Goal: Find specific page/section

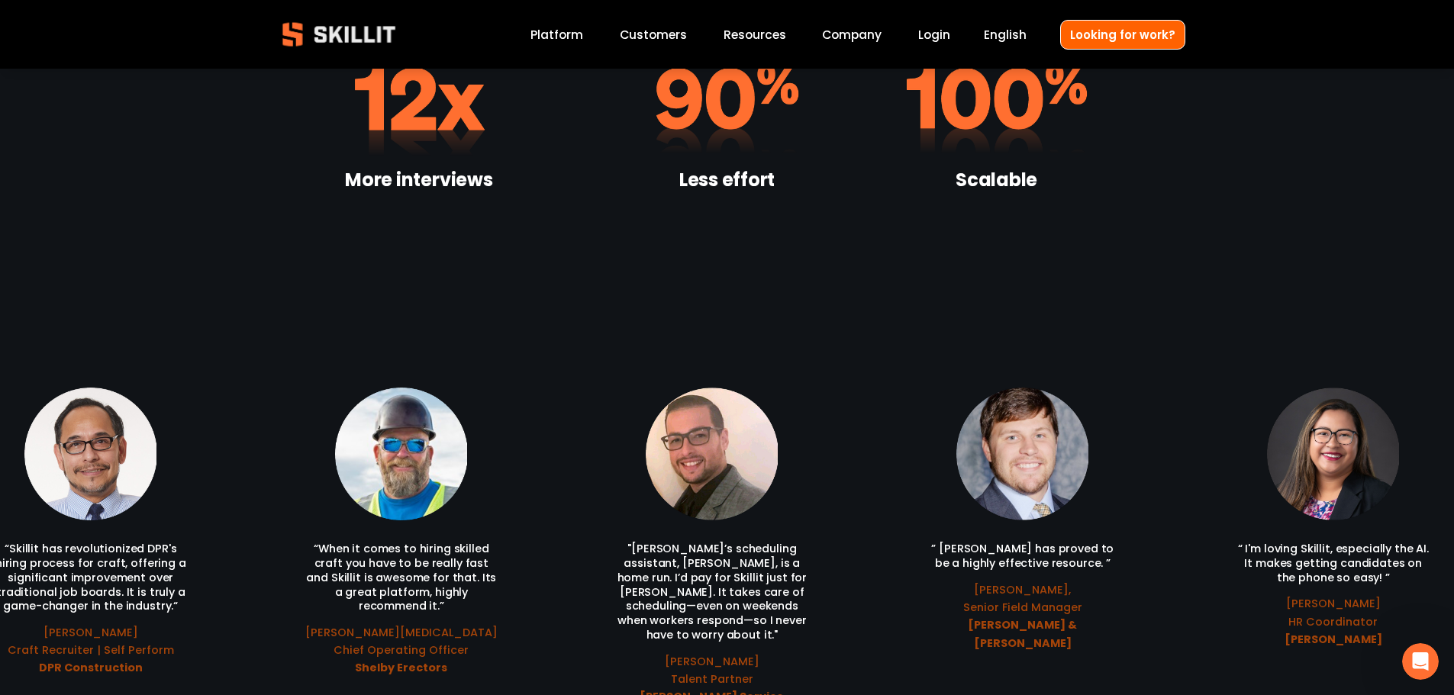
scroll to position [3434, 0]
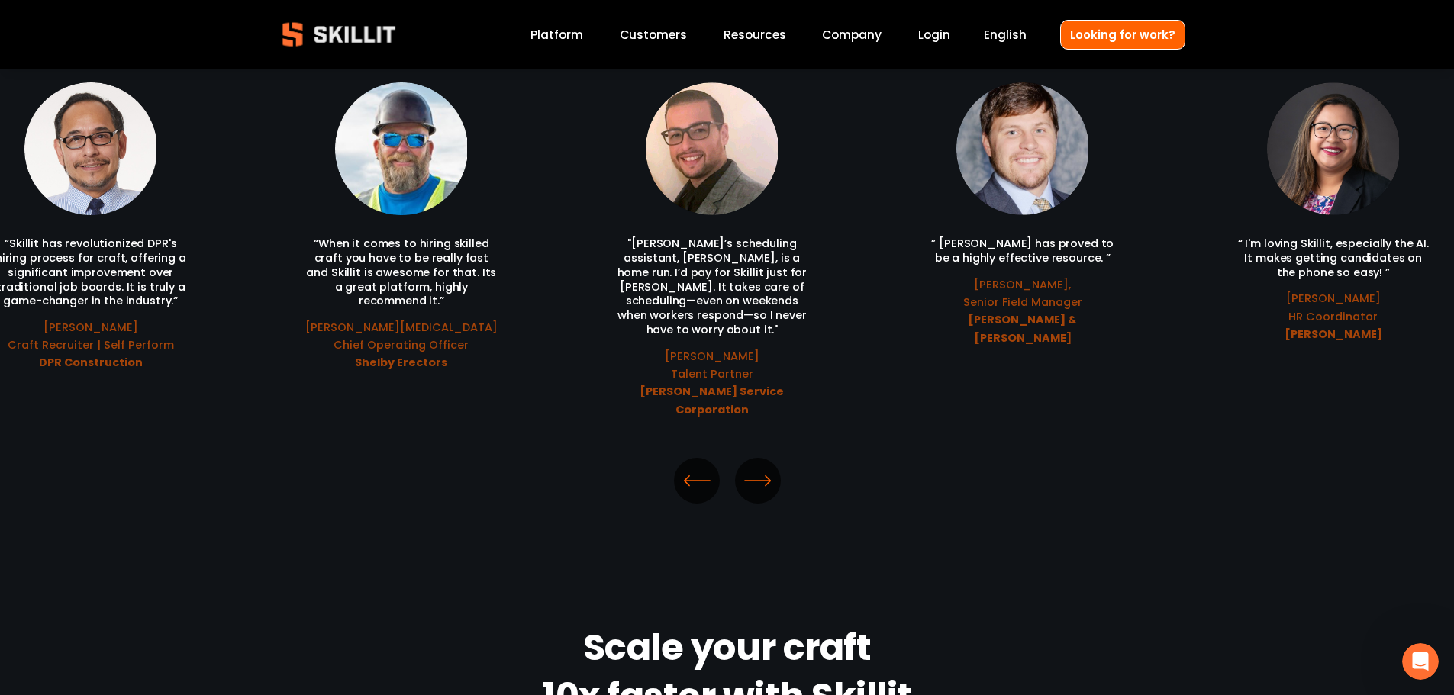
click at [758, 467] on icon "\a \a \a Next\a \a" at bounding box center [757, 480] width 27 height 27
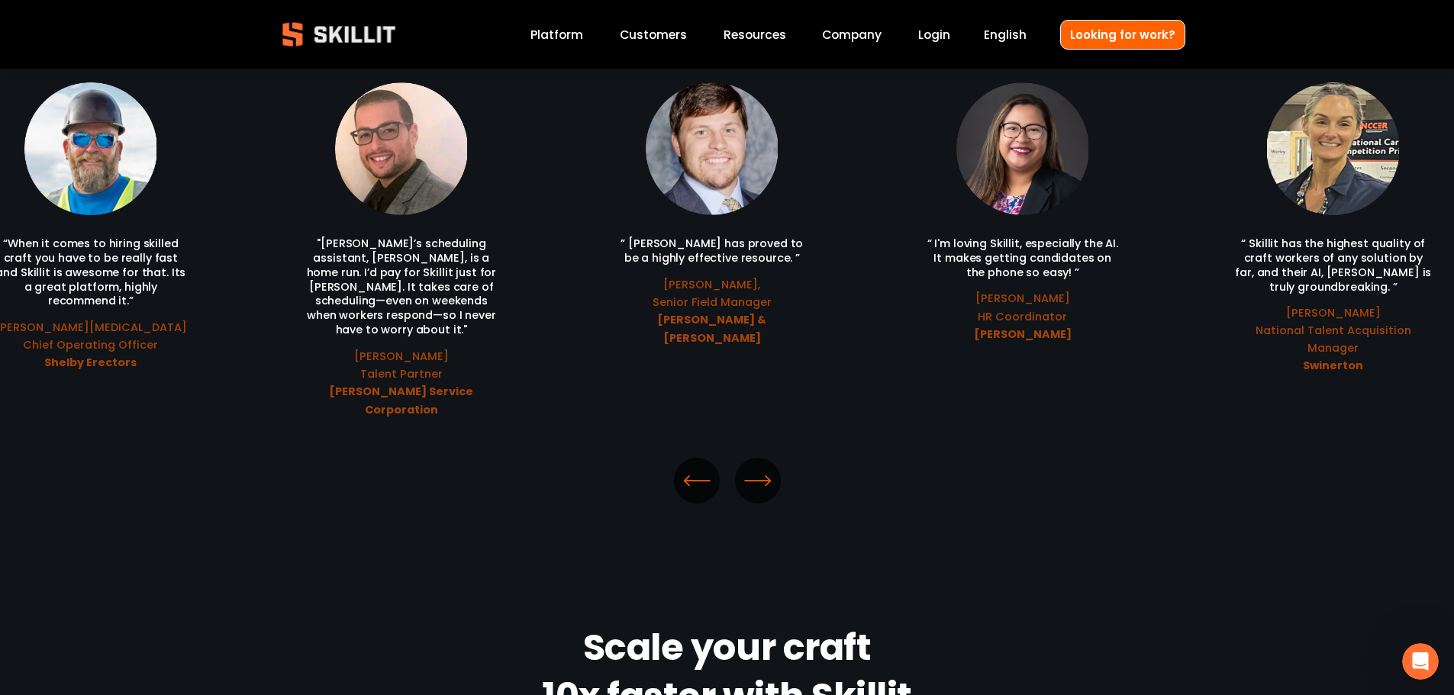
click at [762, 467] on icon "\a \a \a Next\a \a" at bounding box center [757, 480] width 27 height 27
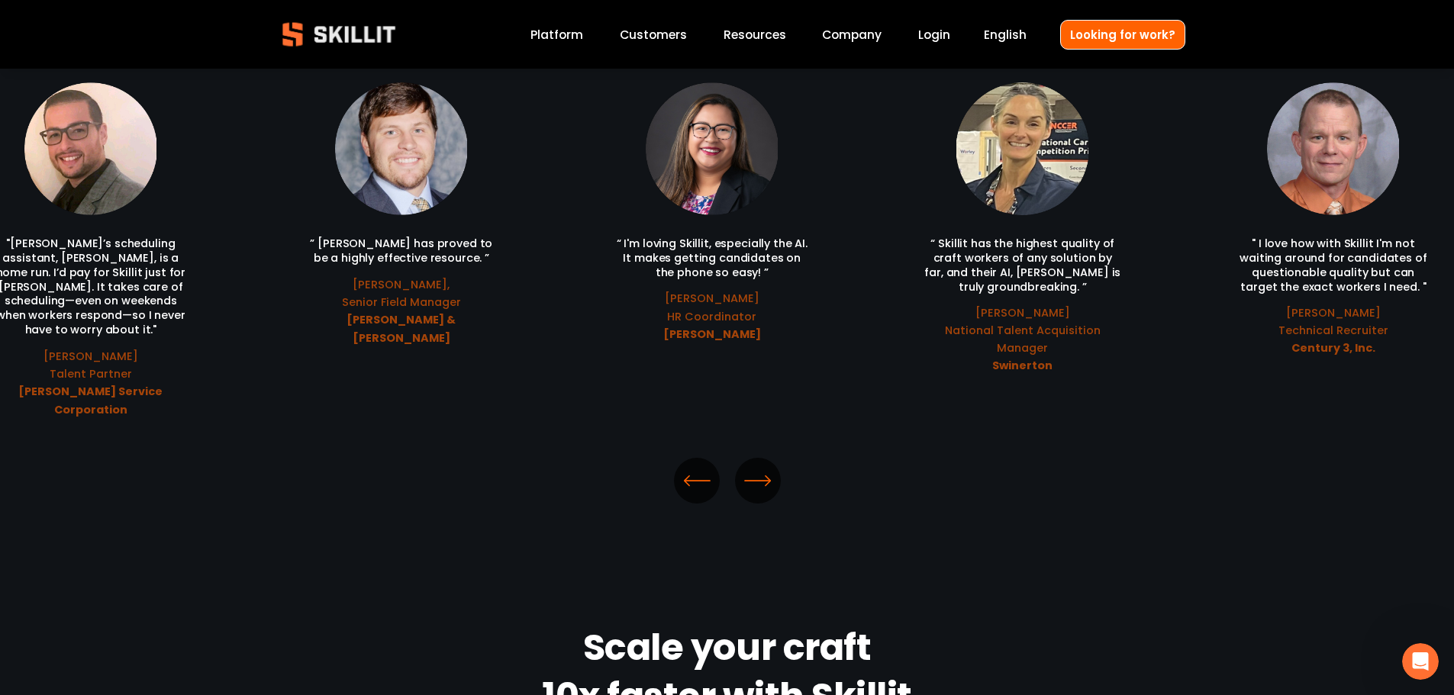
click at [762, 467] on icon "\a \a \a Next\a \a" at bounding box center [757, 480] width 27 height 27
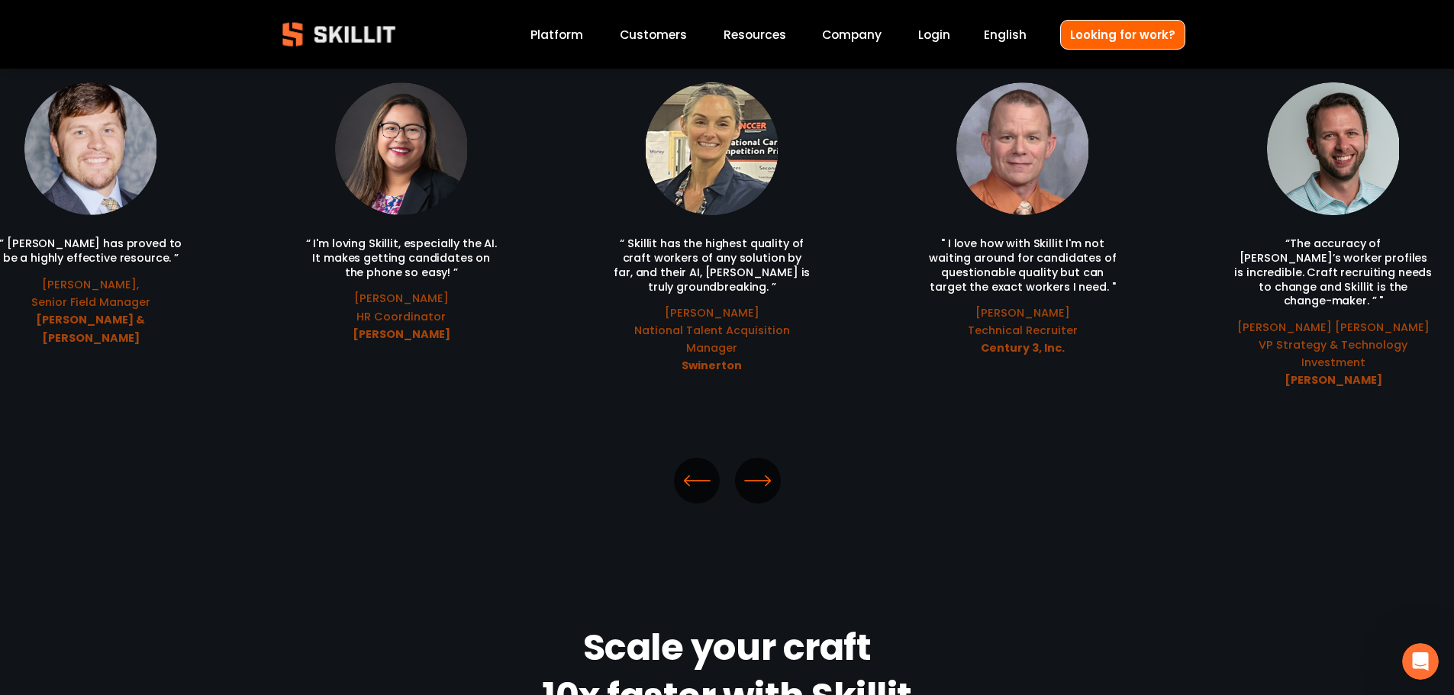
click at [729, 333] on ul "“When it comes to hiring skilled craft you have to be really fast and Skillit i…" at bounding box center [727, 250] width 916 height 337
click at [726, 349] on ul "“When it comes to hiring skilled craft you have to be really fast and Skillit i…" at bounding box center [727, 250] width 916 height 337
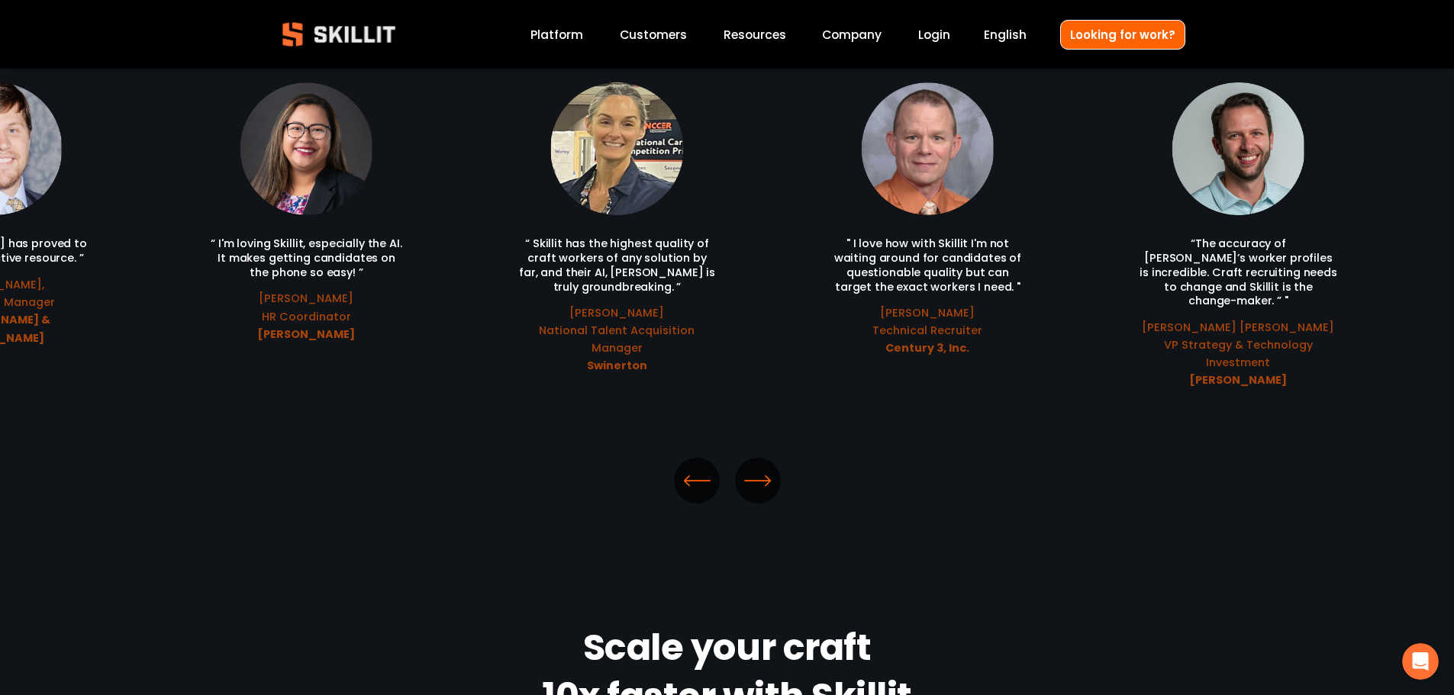
drag, startPoint x: 781, startPoint y: 342, endPoint x: 700, endPoint y: 301, distance: 90.4
click at [700, 301] on ul "“When it comes to hiring skilled craft you have to be really fast and Skillit i…" at bounding box center [727, 250] width 916 height 337
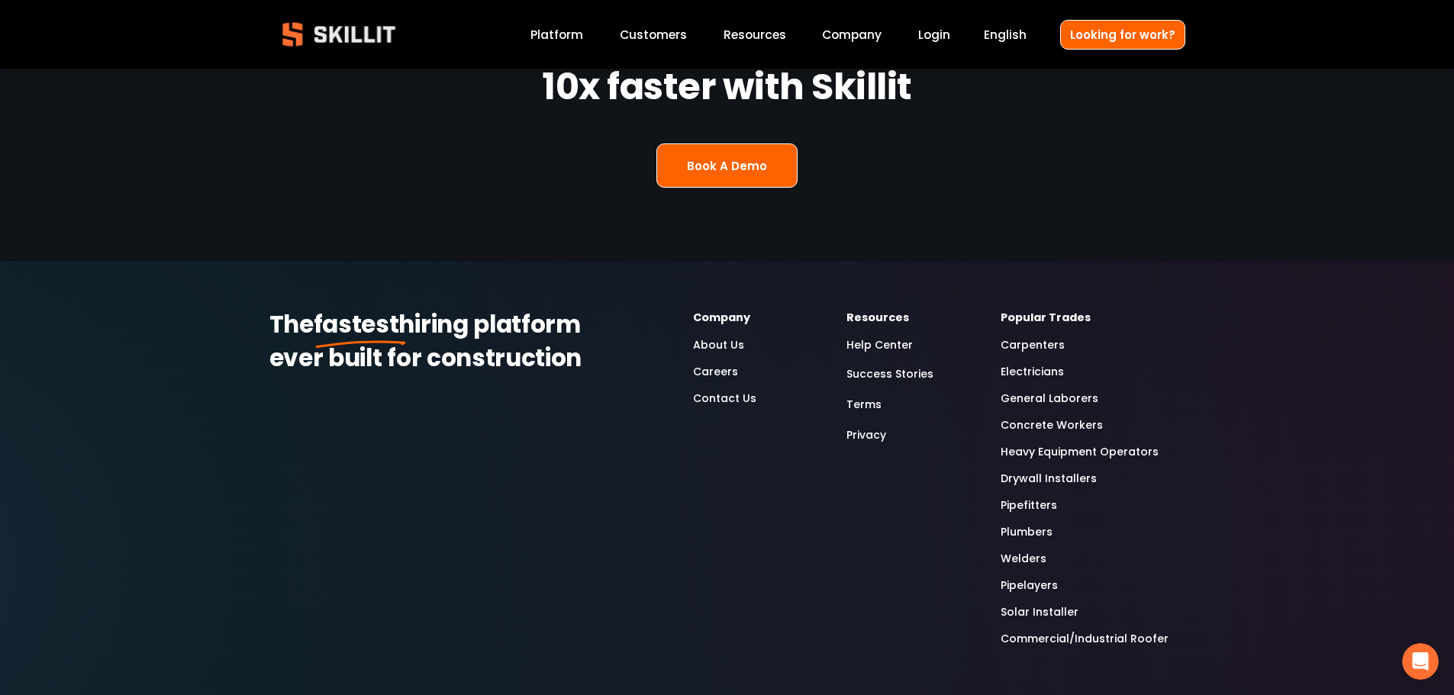
scroll to position [4044, 0]
click at [1041, 416] on link "Concrete Workers" at bounding box center [1051, 425] width 102 height 18
